Goal: Check status: Check status

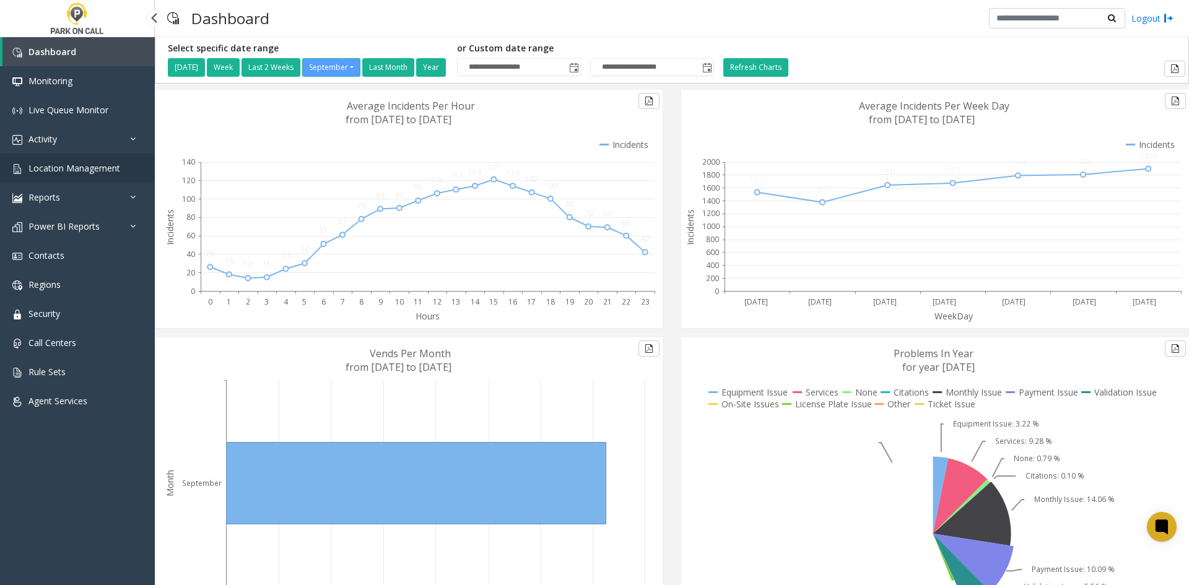
click at [75, 179] on link "Location Management" at bounding box center [77, 168] width 155 height 29
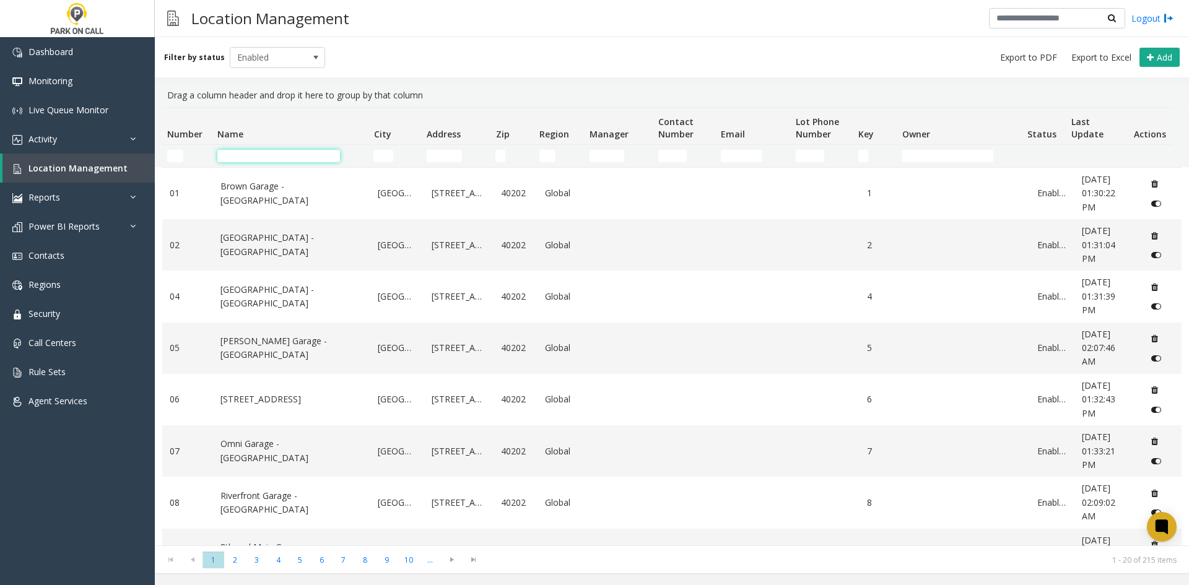
click at [292, 155] on input "Name Filter" at bounding box center [278, 156] width 123 height 12
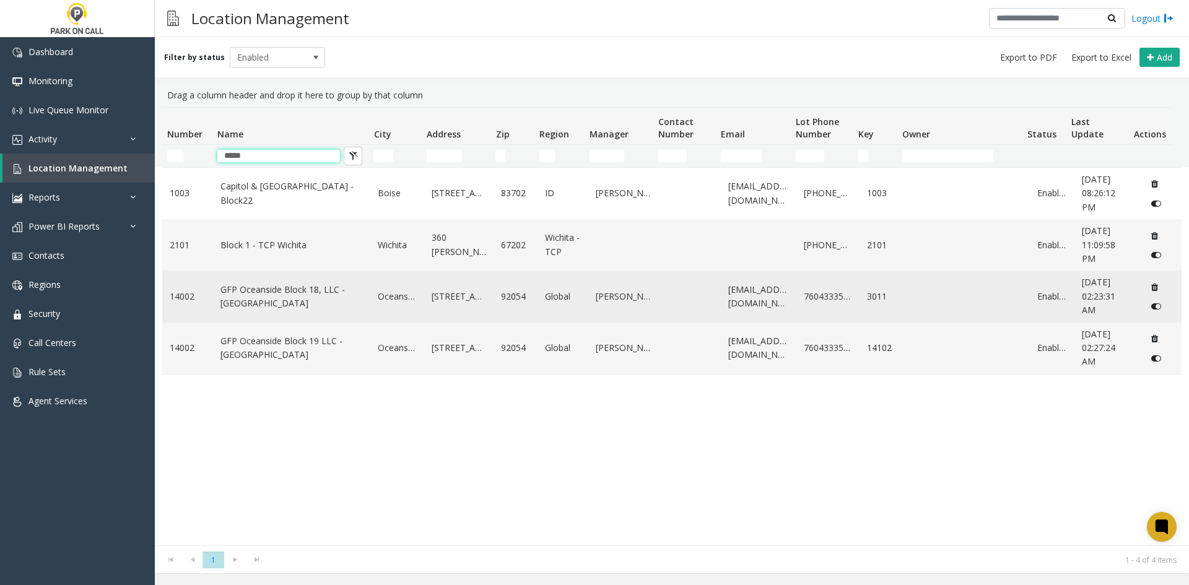
type input "*****"
click at [313, 295] on link "GFP Oceanside Block 18, LLC - Oceanside" at bounding box center [292, 297] width 143 height 28
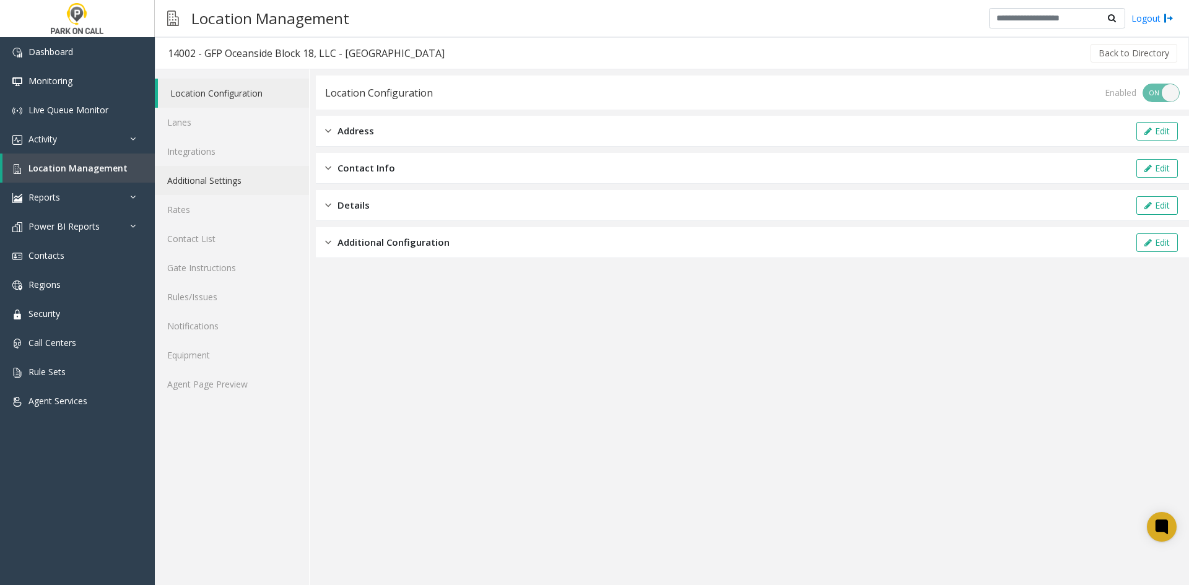
click at [220, 185] on link "Additional Settings" at bounding box center [232, 180] width 154 height 29
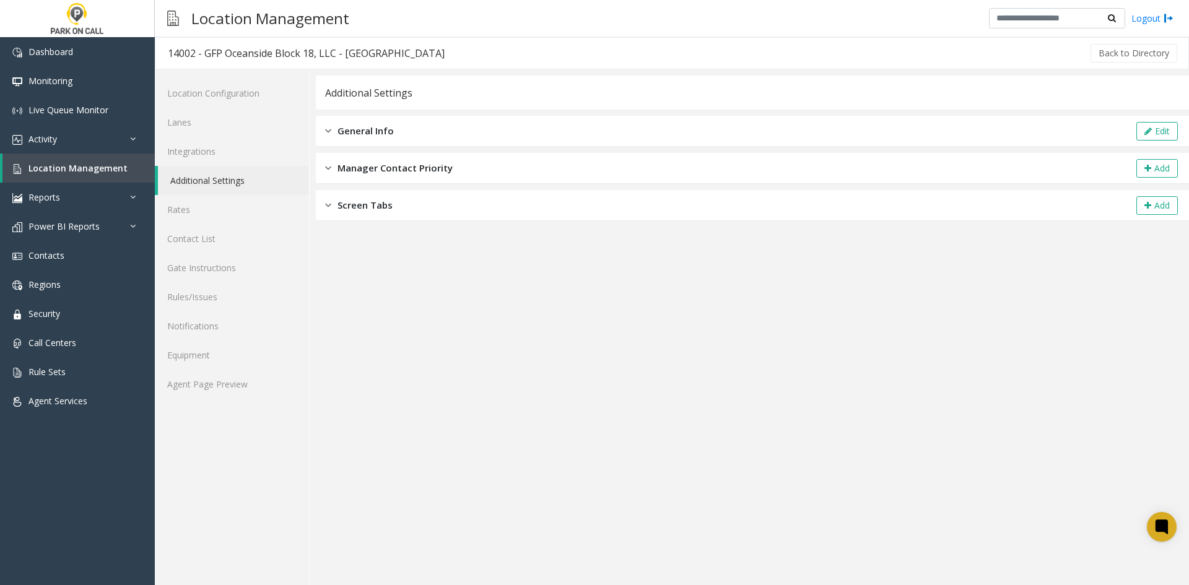
click at [343, 141] on div "General Info Edit" at bounding box center [752, 131] width 873 height 31
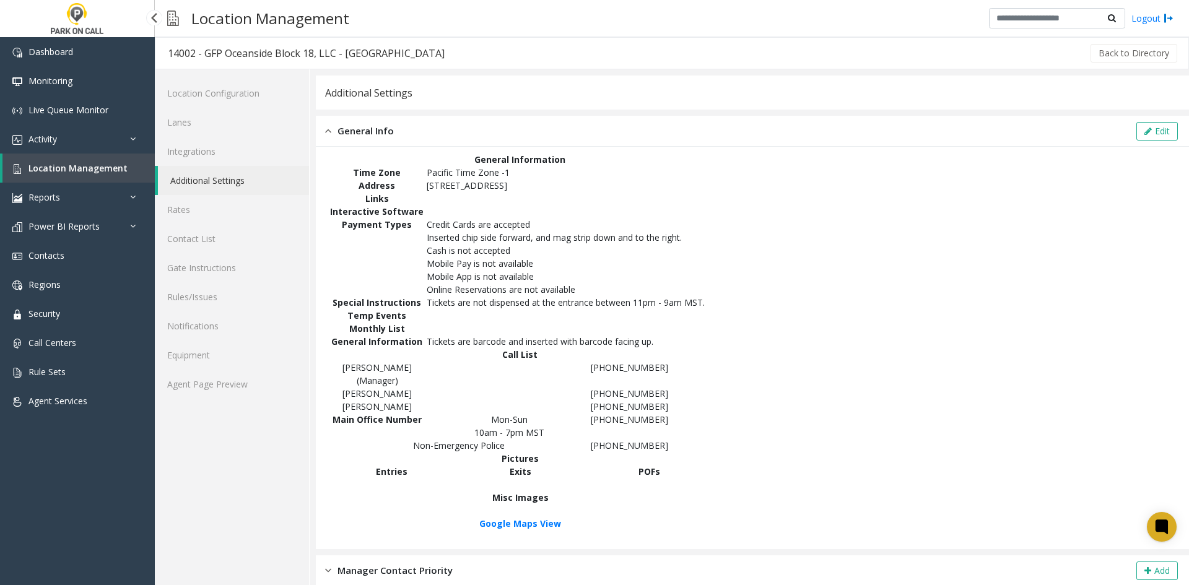
click at [66, 164] on span "Location Management" at bounding box center [77, 168] width 99 height 12
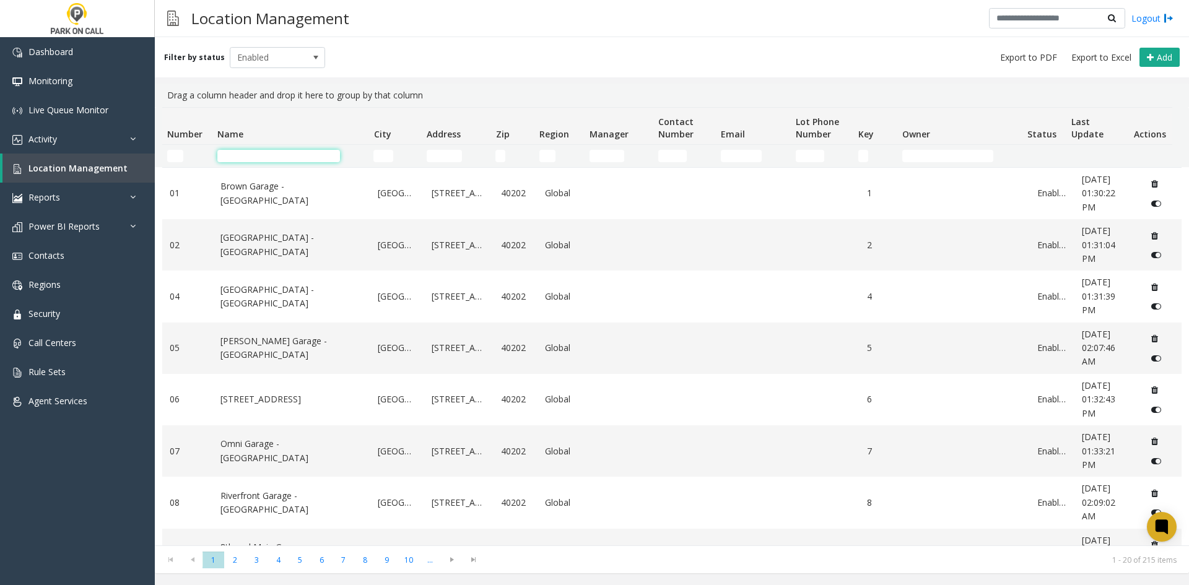
click at [256, 151] on input "Name Filter" at bounding box center [278, 156] width 123 height 12
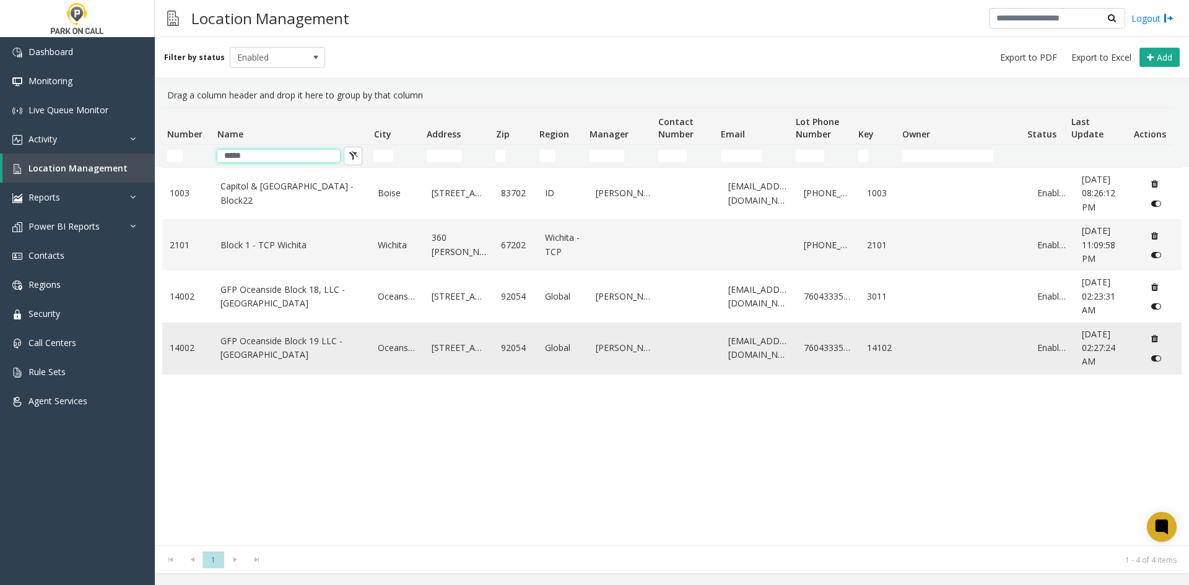
type input "*****"
click at [279, 346] on link "GFP Oceanside Block 19 LLC - Oceanside" at bounding box center [292, 348] width 143 height 28
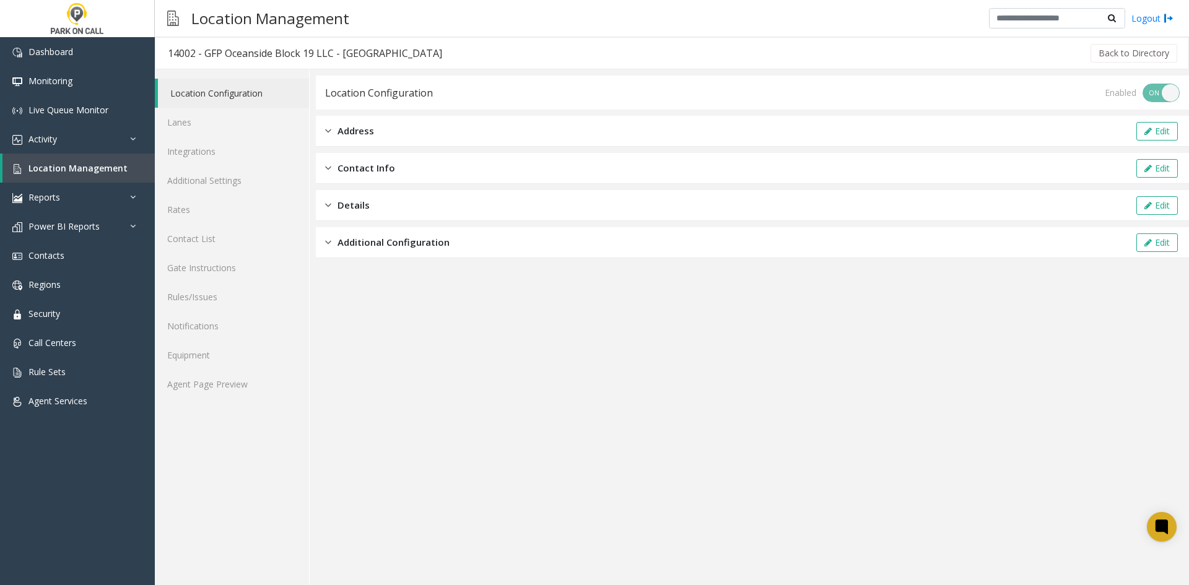
click at [364, 168] on span "Contact Info" at bounding box center [367, 168] width 58 height 14
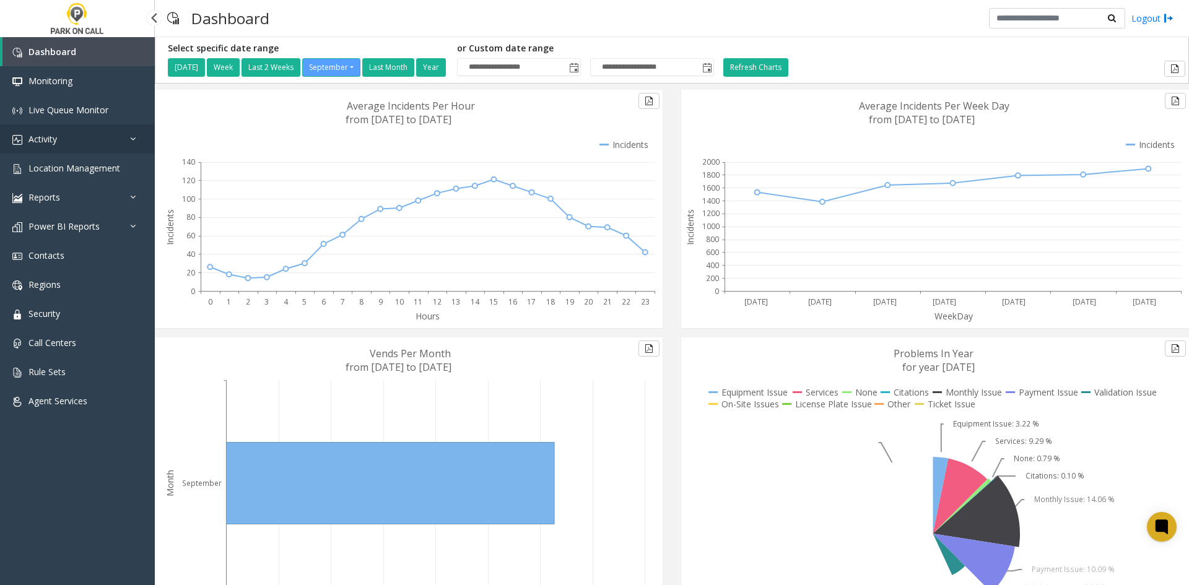
click at [74, 143] on link "Activity" at bounding box center [77, 139] width 155 height 29
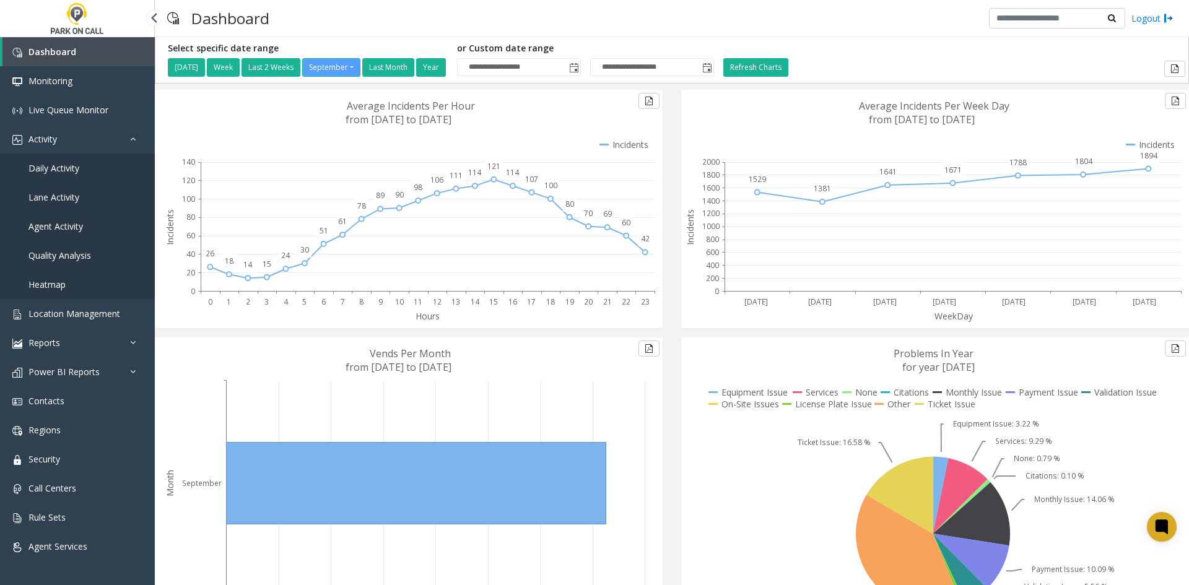
click at [73, 173] on span "Daily Activity" at bounding box center [53, 168] width 51 height 12
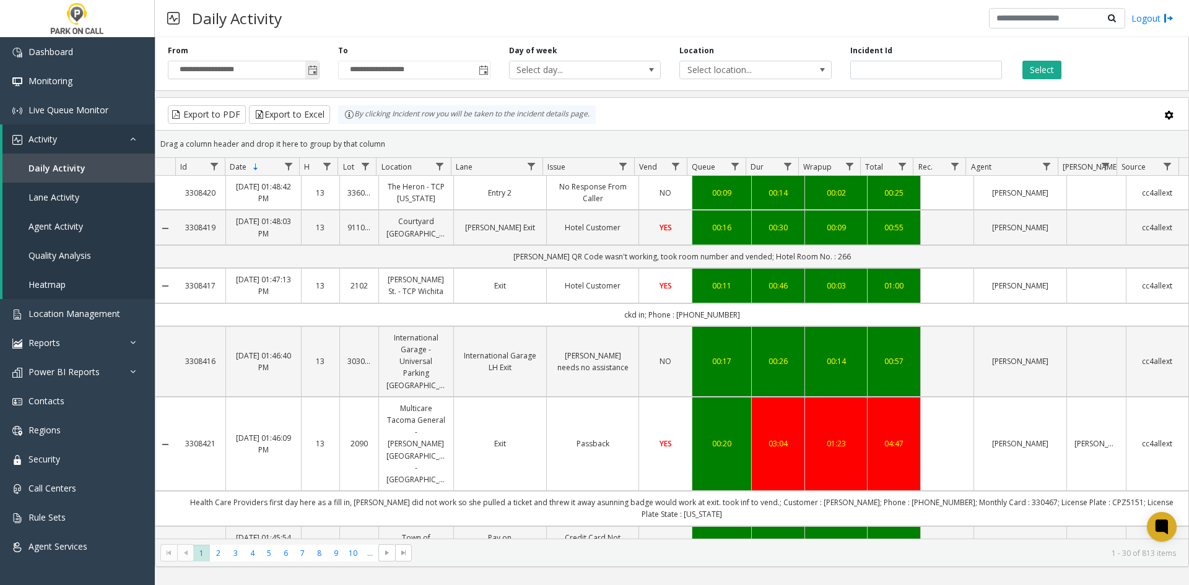
click at [312, 69] on span "Toggle popup" at bounding box center [313, 71] width 10 height 10
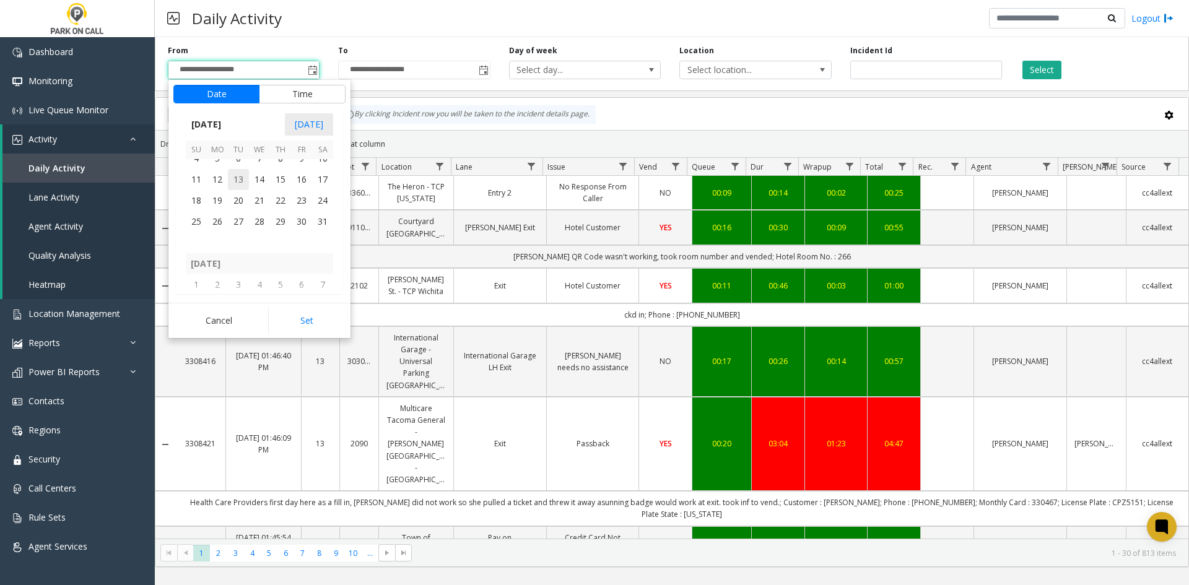
scroll to position [221692, 0]
click at [285, 201] on span "1" at bounding box center [280, 199] width 21 height 21
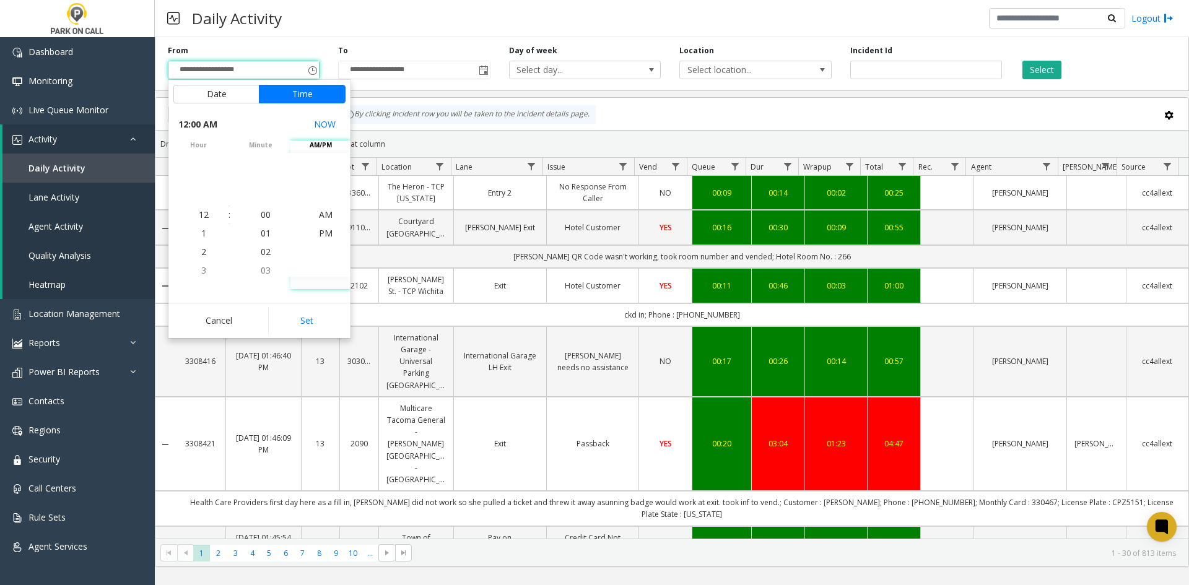
click at [310, 329] on button "Set" at bounding box center [307, 320] width 78 height 27
type input "**********"
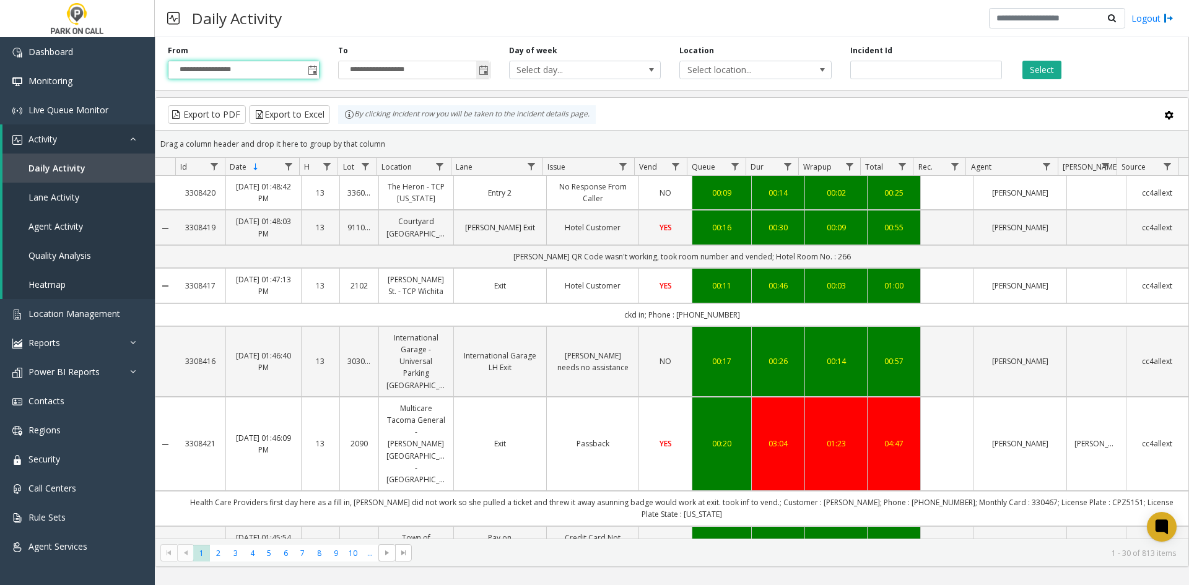
click at [482, 71] on span "Toggle popup" at bounding box center [484, 71] width 10 height 10
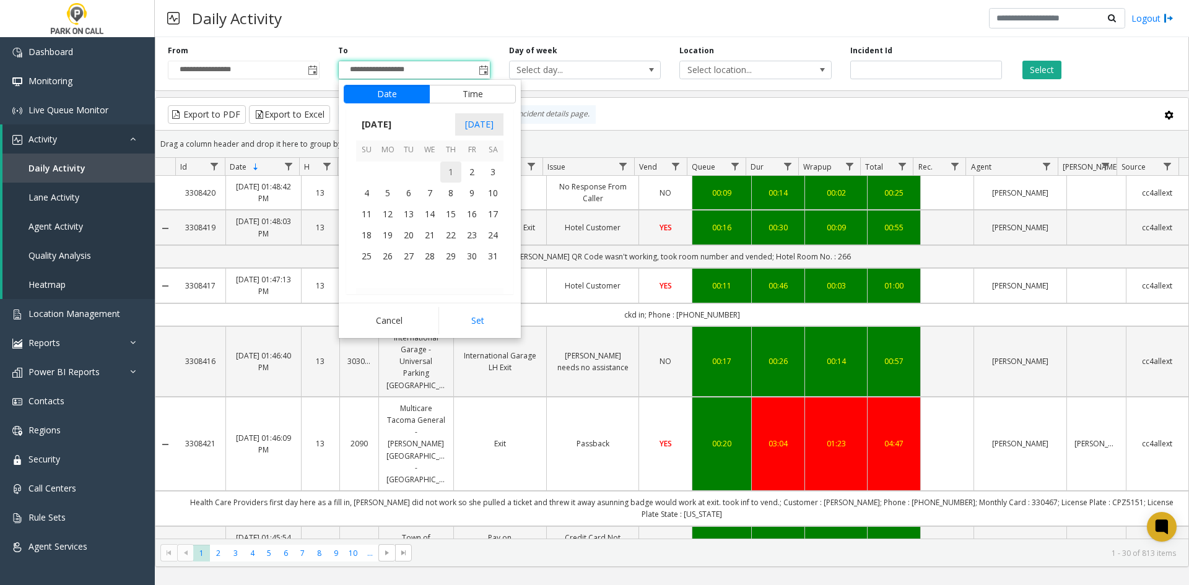
scroll to position [221692, 0]
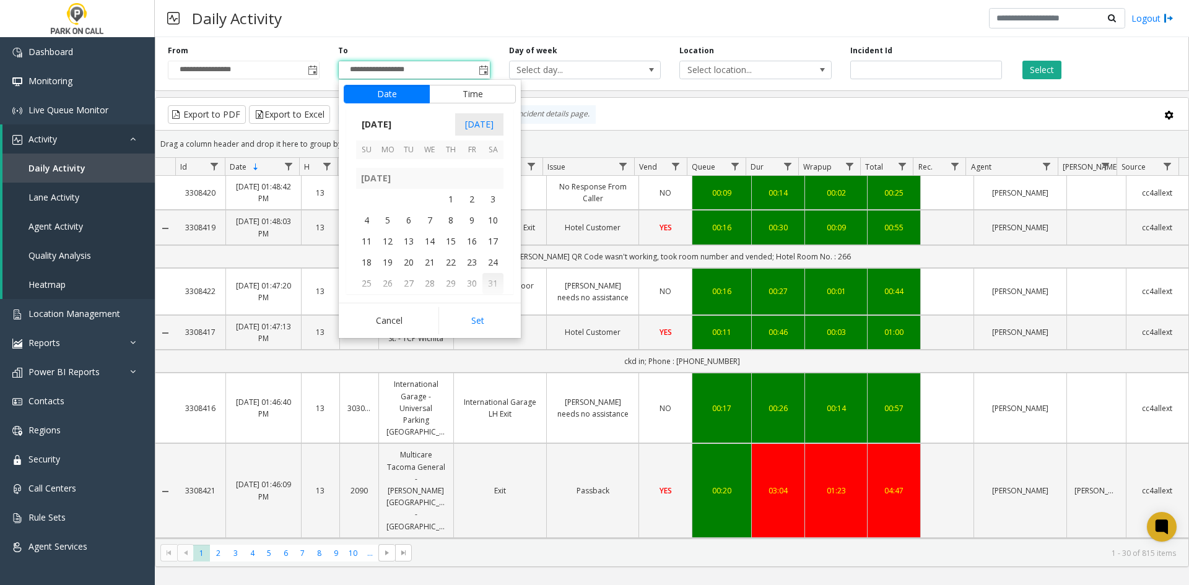
click at [498, 282] on span "31" at bounding box center [493, 283] width 21 height 21
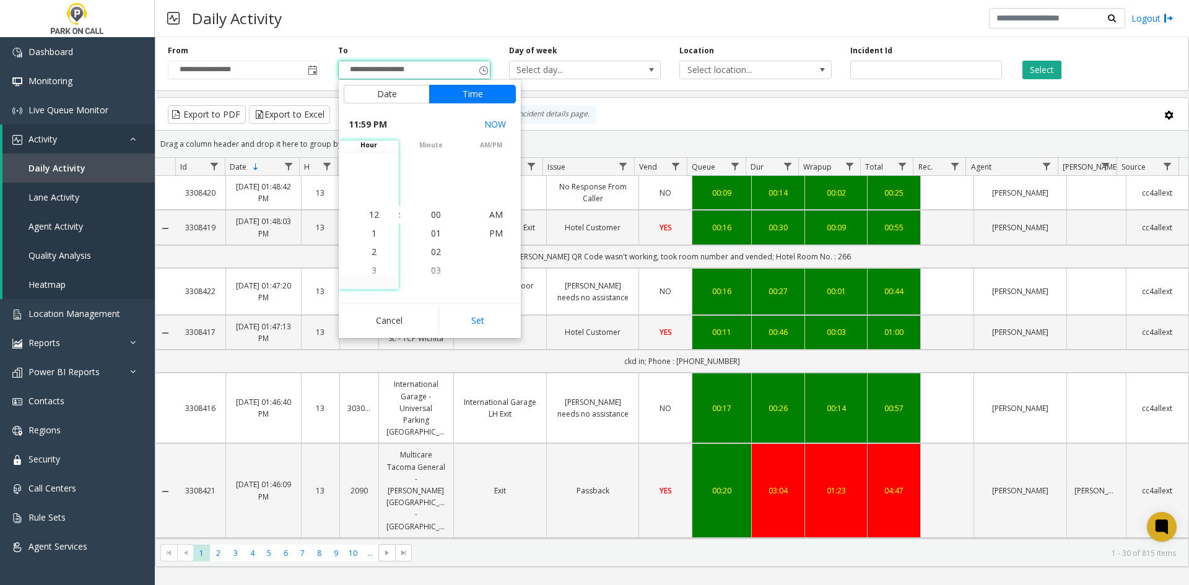
scroll to position [19, 0]
click at [476, 313] on button "Set" at bounding box center [478, 320] width 78 height 27
type input "**********"
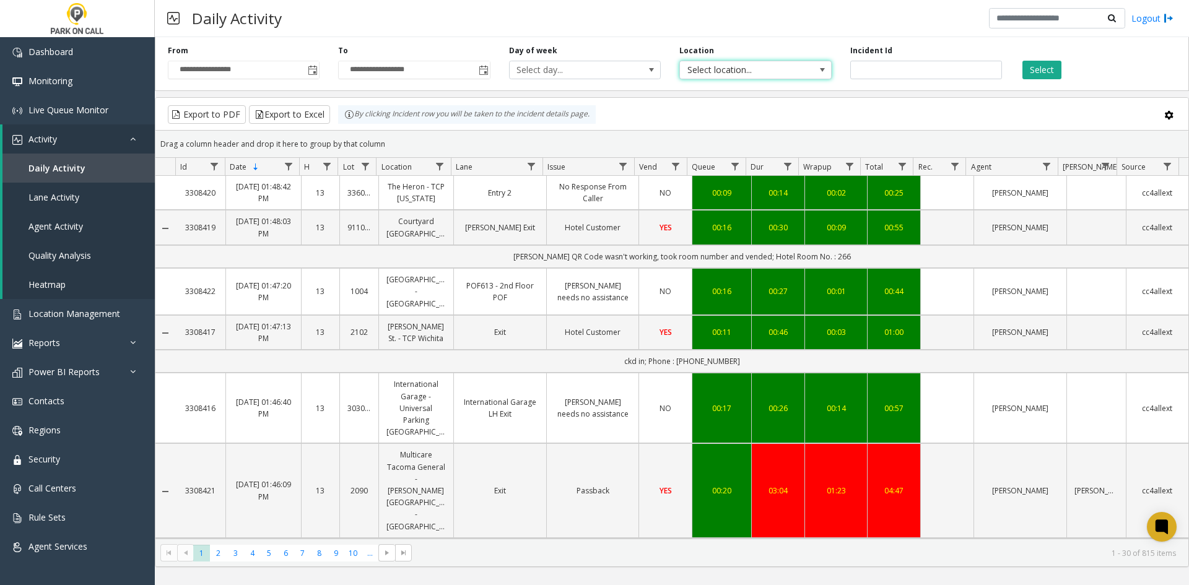
click at [795, 76] on span "Select location..." at bounding box center [740, 69] width 121 height 17
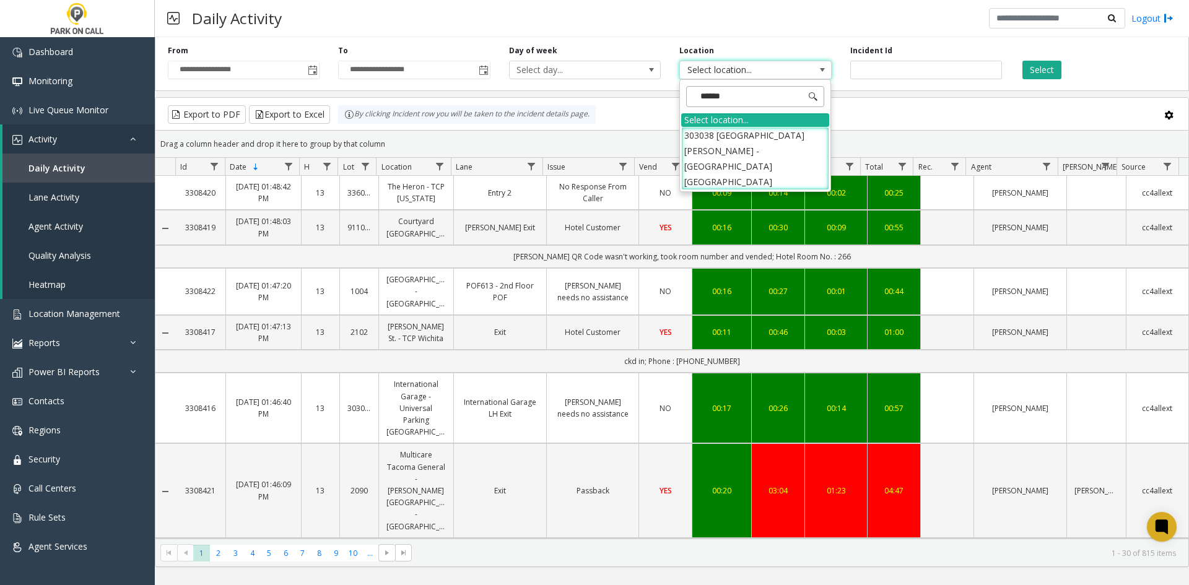
type input "*******"
click at [771, 140] on li "303038 [GEOGRAPHIC_DATA][PERSON_NAME] - [GEOGRAPHIC_DATA] [GEOGRAPHIC_DATA]" at bounding box center [755, 159] width 148 height 64
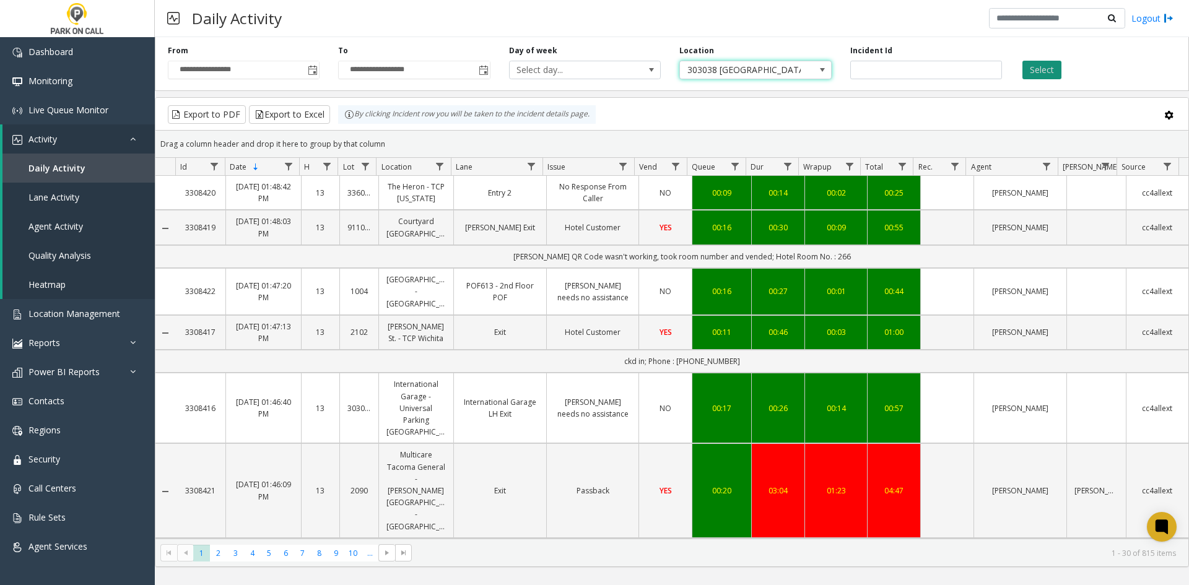
click at [1051, 72] on button "Select" at bounding box center [1042, 70] width 39 height 19
